Goal: Task Accomplishment & Management: Use online tool/utility

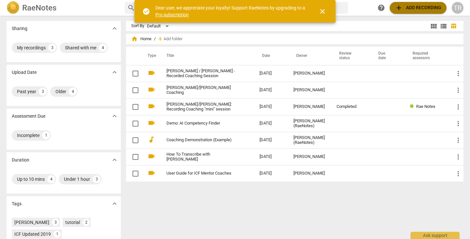
click at [409, 8] on span "add Add recording" at bounding box center [418, 8] width 46 height 8
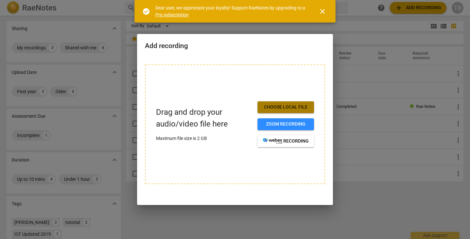
click at [287, 110] on span "Choose local file" at bounding box center [286, 107] width 46 height 7
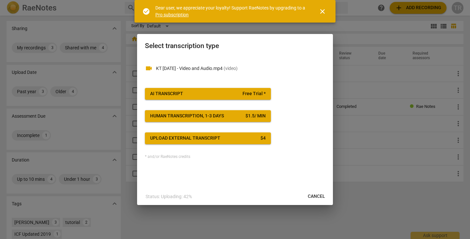
click at [239, 117] on span "Human transcription, 1-3 days $ 1.5 / min" at bounding box center [208, 116] width 116 height 7
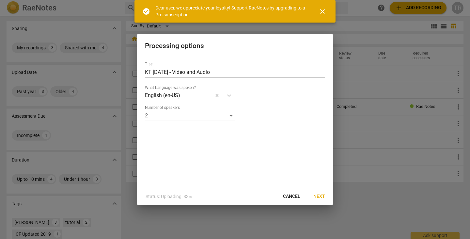
click at [319, 197] on span "Next" at bounding box center [319, 196] width 12 height 7
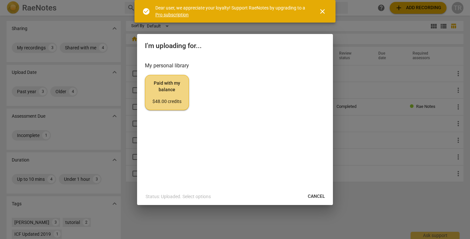
click at [171, 86] on span "Paid with my balance $48.00 credits" at bounding box center [166, 92] width 33 height 24
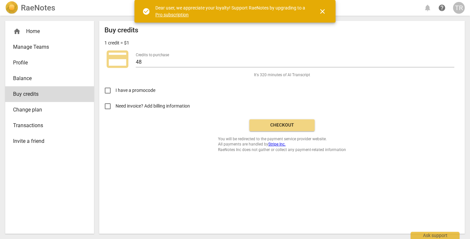
click at [288, 124] on span "Checkout" at bounding box center [282, 125] width 55 height 7
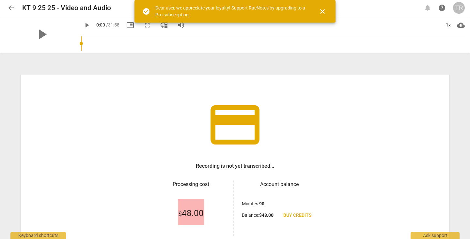
click at [324, 12] on span "close" at bounding box center [322, 12] width 8 height 8
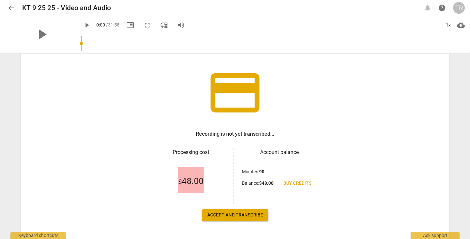
scroll to position [56, 0]
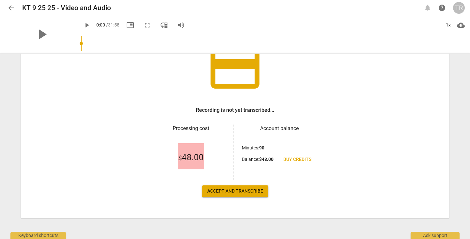
click at [237, 190] on span "Accept and transcribe" at bounding box center [235, 191] width 56 height 7
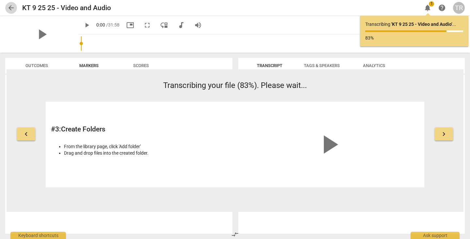
click at [12, 9] on span "arrow_back" at bounding box center [11, 8] width 8 height 8
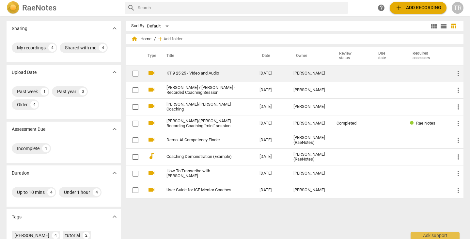
click at [191, 73] on link "KT 9 25 25 - Video and Audio" at bounding box center [200, 73] width 69 height 5
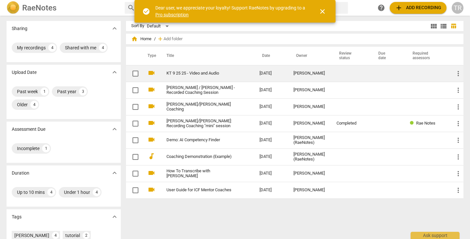
click at [199, 73] on link "KT 9 25 25 - Video and Audio" at bounding box center [200, 73] width 69 height 5
